Goal: Obtain resource: Obtain resource

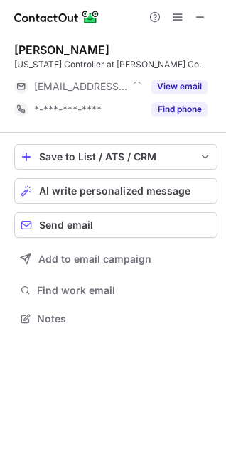
scroll to position [6, 6]
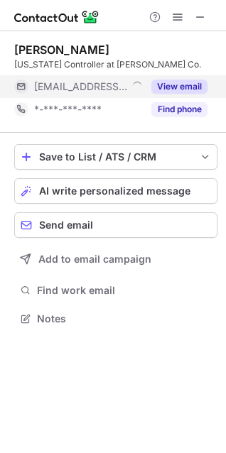
click at [192, 81] on button "View email" at bounding box center [179, 87] width 56 height 14
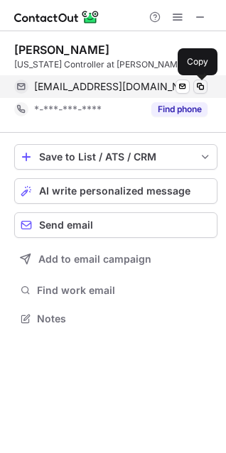
click at [201, 85] on span at bounding box center [200, 86] width 11 height 11
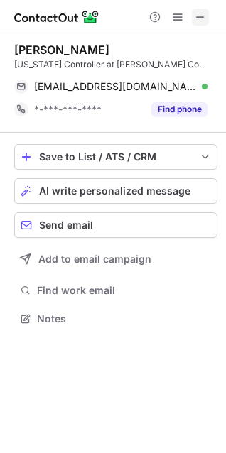
click at [196, 21] on span at bounding box center [200, 16] width 11 height 11
